Goal: Task Accomplishment & Management: Manage account settings

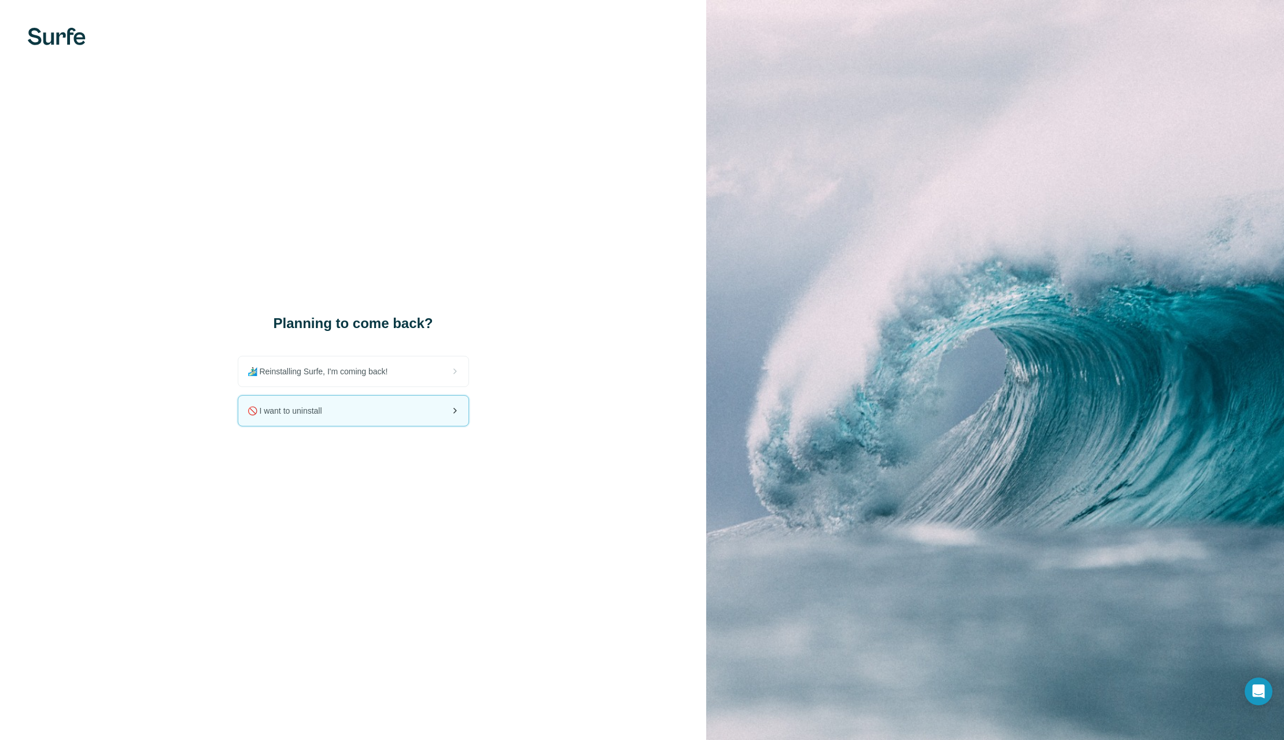
click at [370, 407] on div "🚫 I want to uninstall" at bounding box center [353, 411] width 230 height 30
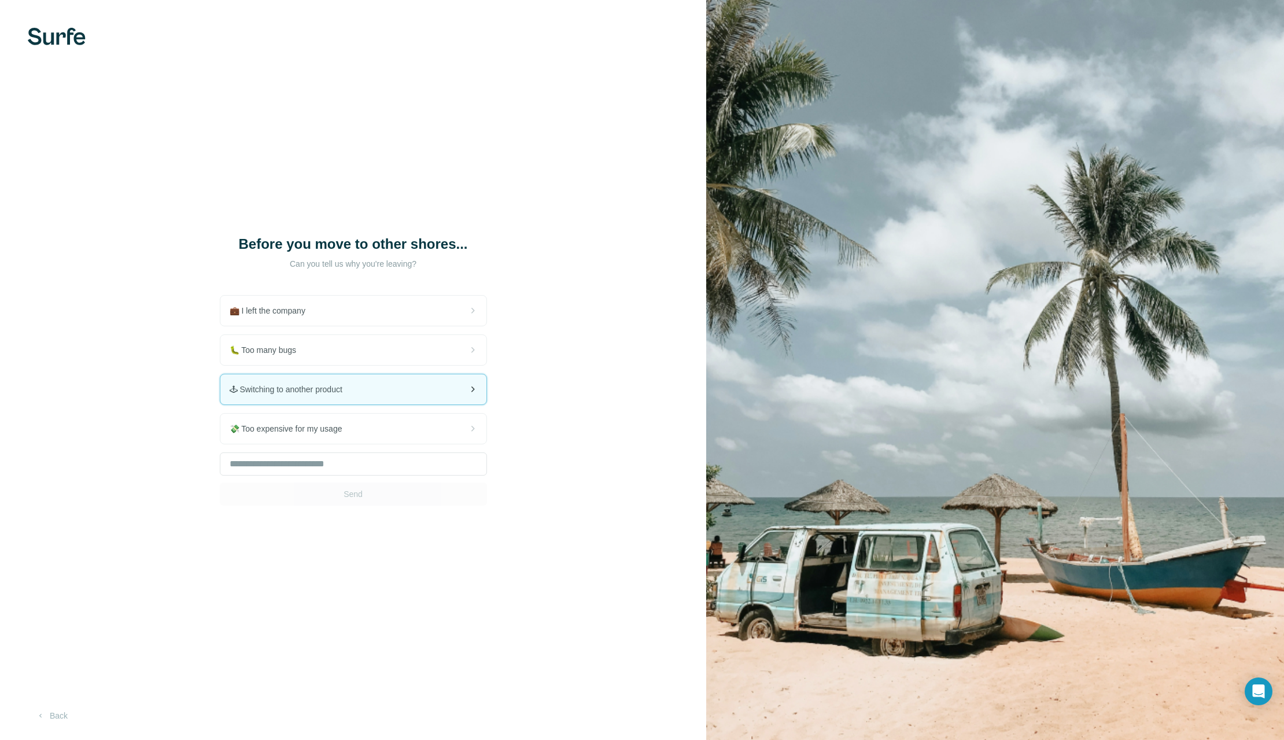
click at [392, 387] on div "🕹 Switching to another product" at bounding box center [353, 389] width 266 height 30
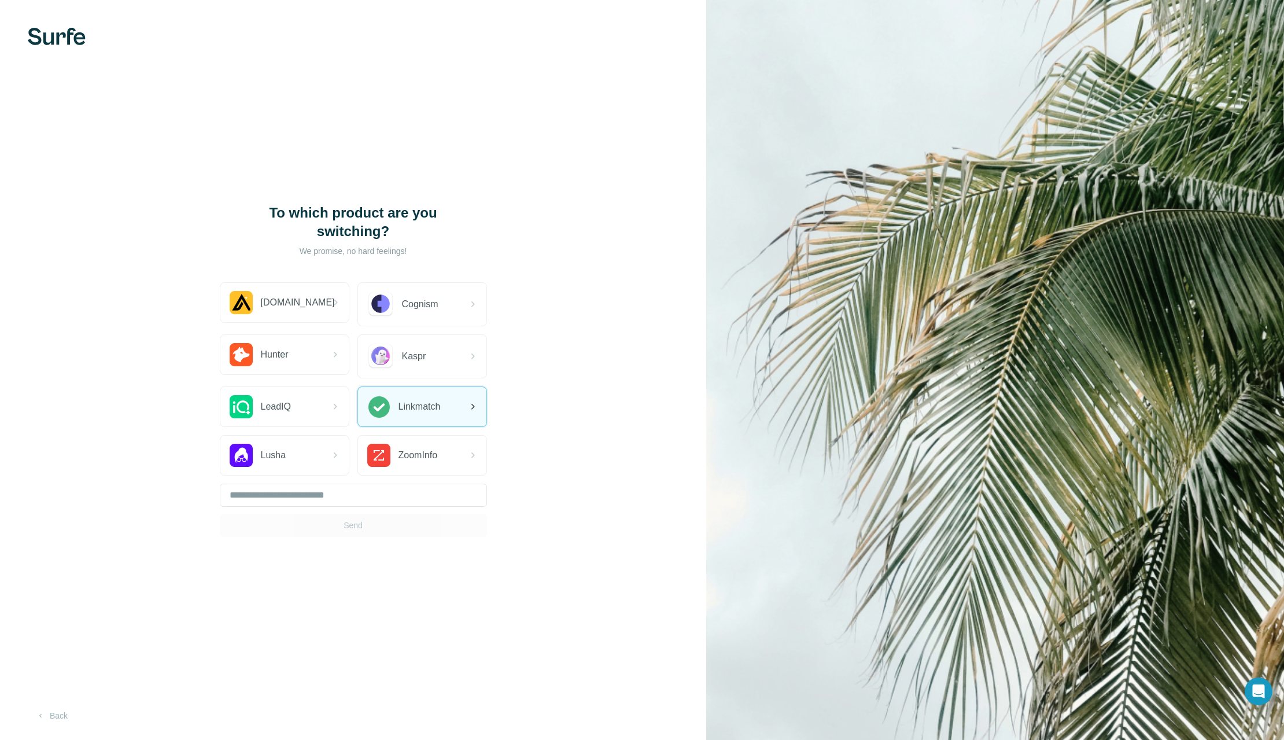
drag, startPoint x: 441, startPoint y: 403, endPoint x: 450, endPoint y: 402, distance: 8.7
click at [441, 403] on div "Linkmatch" at bounding box center [422, 406] width 128 height 39
